Goal: Information Seeking & Learning: Learn about a topic

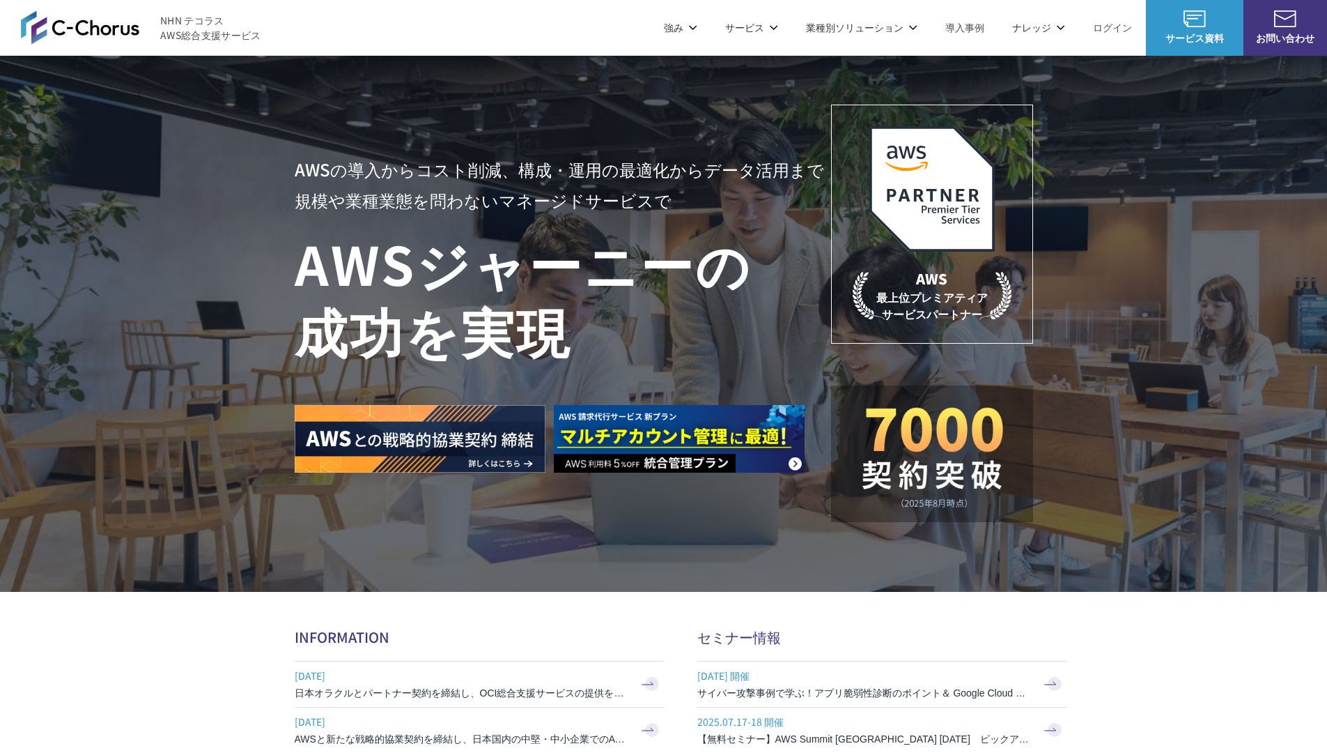
scroll to position [4173, 0]
